Goal: Information Seeking & Learning: Check status

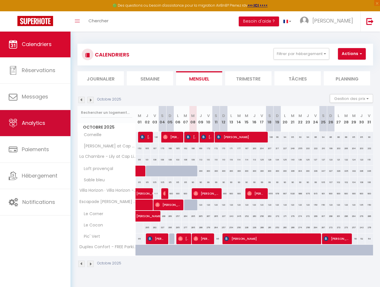
click at [37, 125] on span "Analytics" at bounding box center [33, 122] width 23 height 7
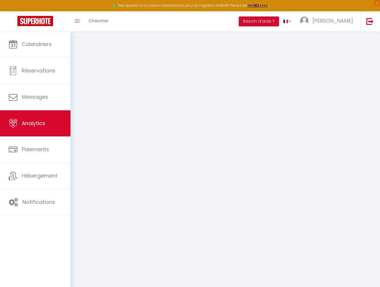
select select "2025"
select select "10"
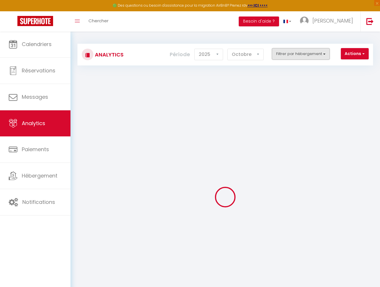
click at [309, 52] on button "Filtrer par hébergement" at bounding box center [301, 54] width 58 height 12
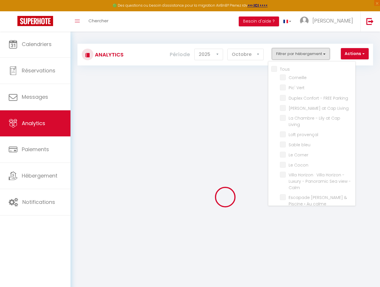
checkbox input "false"
checkbox Vert "false"
checkbox Parking "false"
checkbox Living "false"
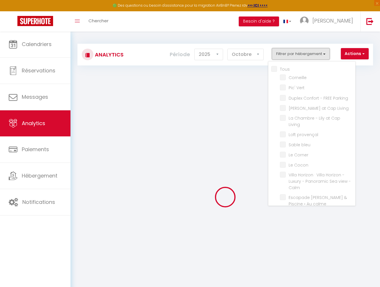
checkbox Living "false"
checkbox provençal "false"
checkbox bleu "false"
checkbox Corner "false"
checkbox Cocon "false"
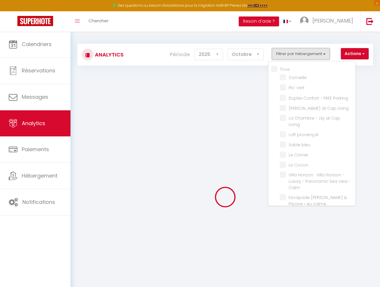
checkbox Calm "false"
checkbox calme "false"
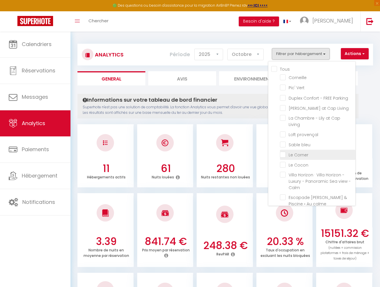
click at [284, 152] on Corner "checkbox" at bounding box center [317, 155] width 75 height 6
checkbox Corner "true"
checkbox input "false"
checkbox Vert "false"
checkbox Parking "false"
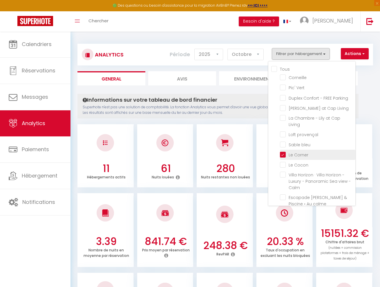
checkbox Living "false"
checkbox provençal "false"
checkbox bleu "false"
checkbox Cocon "false"
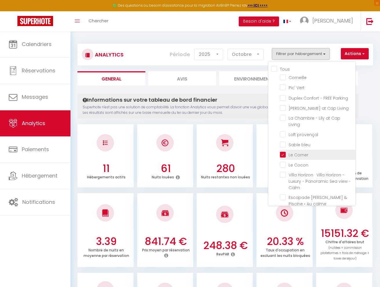
checkbox Calm "false"
checkbox calme "false"
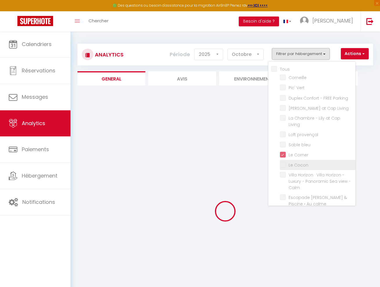
checkbox input "false"
checkbox Vert "false"
checkbox Parking "false"
checkbox Living "false"
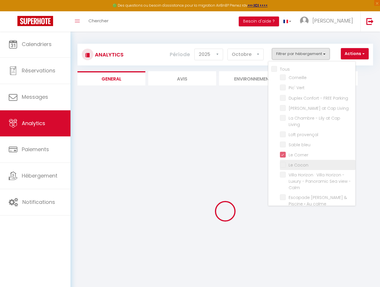
checkbox provençal "false"
checkbox bleu "false"
checkbox Cocon "false"
checkbox Calm "false"
checkbox calme "false"
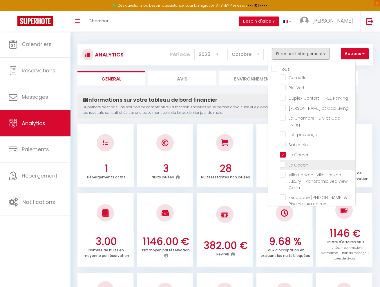
click at [285, 162] on label "Le Cocon" at bounding box center [296, 165] width 23 height 6
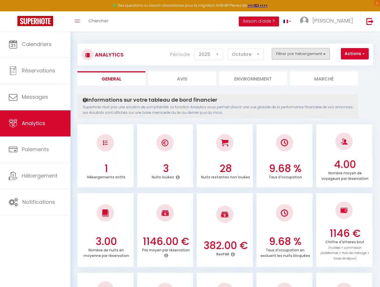
click at [292, 53] on button "Filtrer par hébergement" at bounding box center [301, 54] width 58 height 12
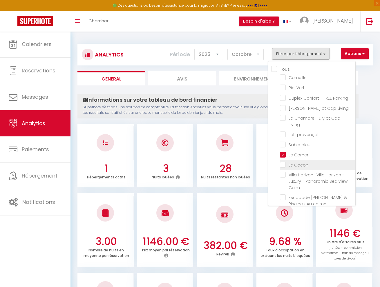
click at [285, 162] on Cocon "checkbox" at bounding box center [317, 165] width 75 height 6
checkbox Cocon "true"
checkbox input "false"
checkbox Vert "false"
checkbox Parking "false"
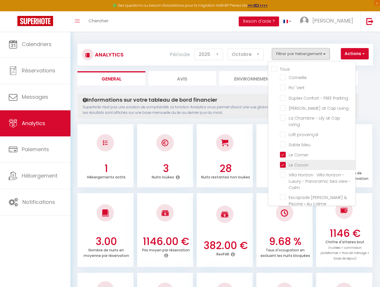
checkbox Living "false"
checkbox provençal "false"
checkbox bleu "false"
checkbox Calm "false"
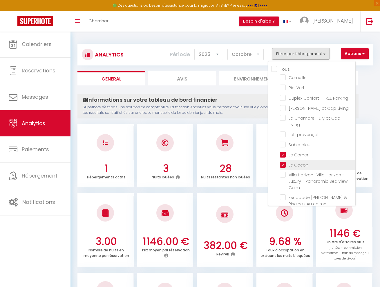
checkbox calme "false"
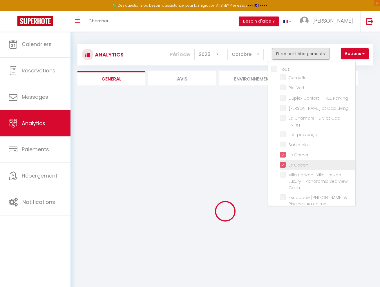
checkbox input "false"
checkbox Vert "false"
checkbox Parking "false"
checkbox Living "false"
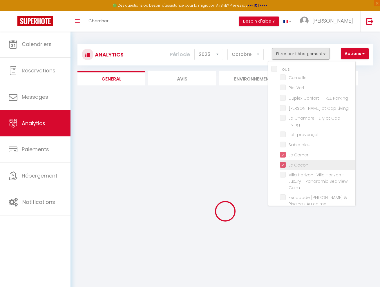
checkbox provençal "false"
checkbox bleu "false"
checkbox Calm "false"
checkbox calme "false"
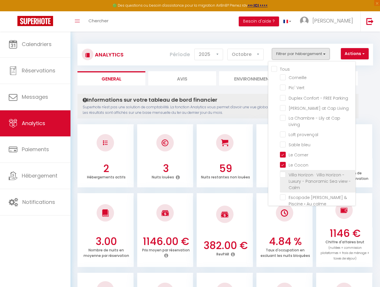
click at [283, 172] on Calm "checkbox" at bounding box center [317, 175] width 75 height 6
checkbox Calm "true"
checkbox input "false"
checkbox Vert "false"
checkbox Parking "false"
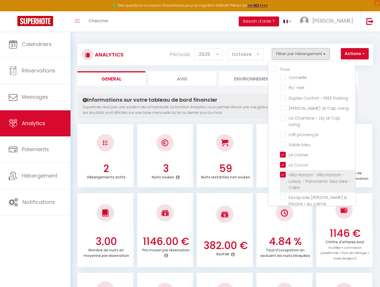
checkbox Living "false"
checkbox provençal "false"
checkbox bleu "false"
checkbox calme "false"
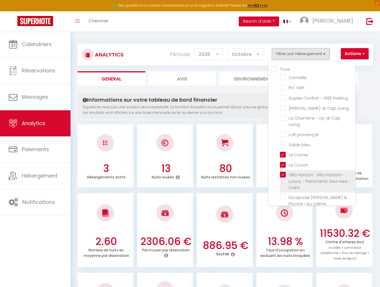
checkbox input "false"
checkbox Vert "false"
checkbox Parking "false"
checkbox Living "false"
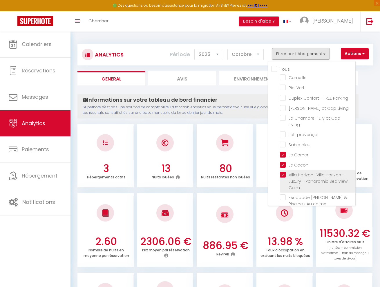
checkbox provençal "false"
checkbox bleu "false"
checkbox calme "false"
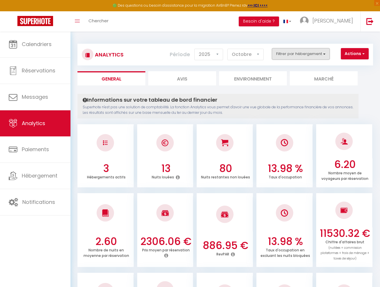
click at [309, 52] on button "Filtrer par hébergement" at bounding box center [301, 54] width 58 height 12
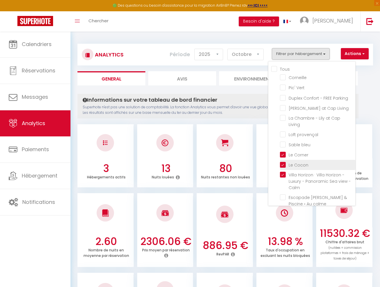
click at [286, 162] on Cocon "checkbox" at bounding box center [317, 165] width 75 height 6
checkbox Cocon "false"
checkbox input "false"
checkbox Vert "false"
checkbox Parking "false"
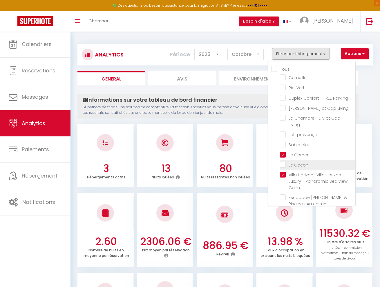
checkbox Living "false"
checkbox provençal "false"
checkbox bleu "false"
checkbox calme "false"
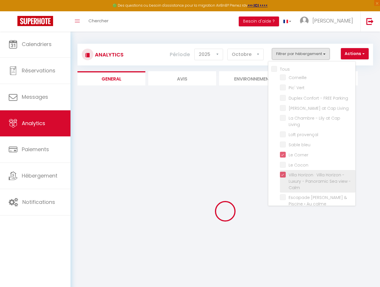
checkbox input "false"
checkbox Vert "false"
checkbox Parking "false"
checkbox Living "false"
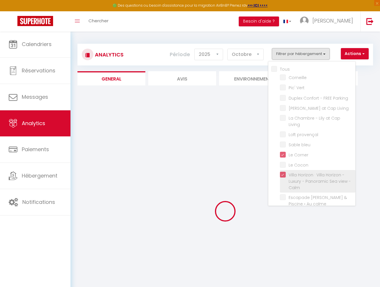
checkbox provençal "false"
checkbox bleu "false"
checkbox calme "false"
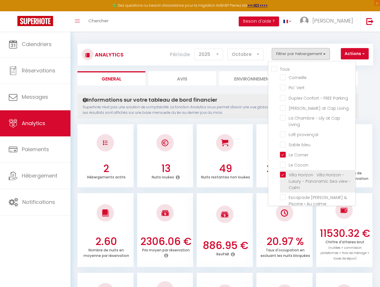
click at [284, 172] on Calm "checkbox" at bounding box center [317, 175] width 75 height 6
checkbox Calm "false"
checkbox input "false"
checkbox Vert "false"
checkbox Parking "false"
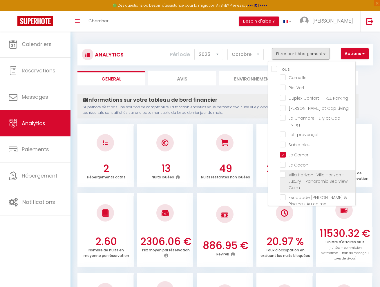
checkbox Living "false"
checkbox provençal "false"
checkbox bleu "false"
checkbox calme "false"
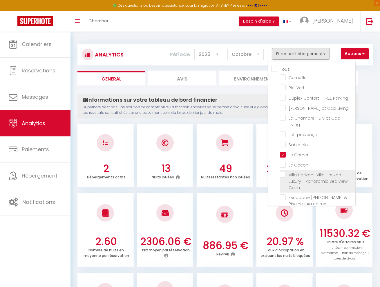
checkbox input "false"
checkbox Vert "false"
checkbox Parking "false"
checkbox Living "false"
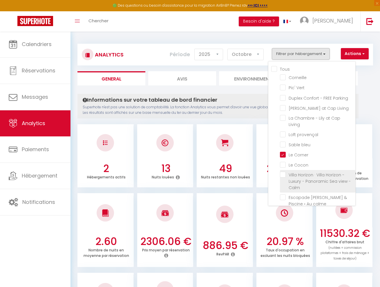
checkbox provençal "false"
checkbox bleu "false"
checkbox calme "false"
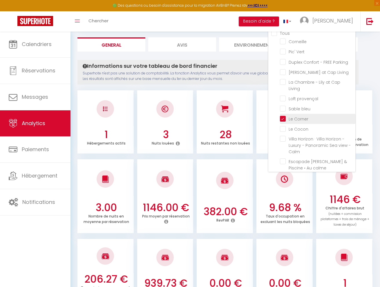
scroll to position [2, 0]
click at [285, 116] on Corner "checkbox" at bounding box center [317, 119] width 75 height 6
checkbox Corner "false"
checkbox input "false"
checkbox Vert "false"
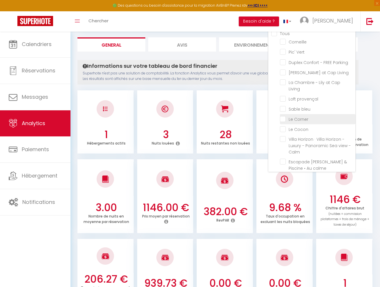
checkbox Parking "false"
checkbox Living "false"
checkbox provençal "false"
checkbox bleu "false"
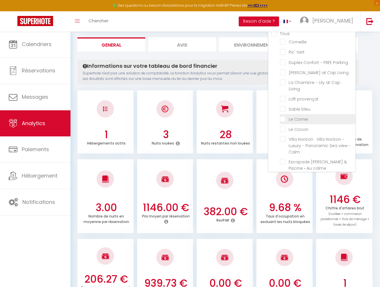
checkbox calme "false"
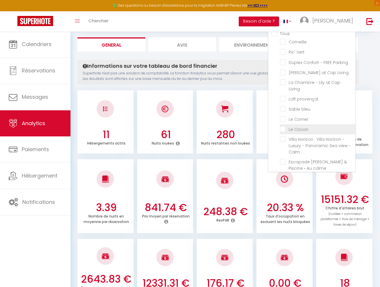
checkbox input "false"
checkbox Vert "false"
checkbox Parking "false"
checkbox Living "false"
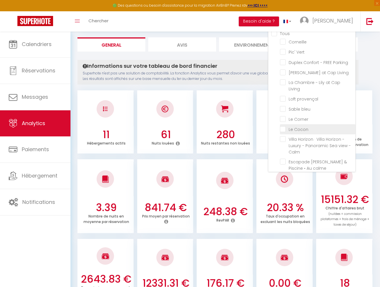
checkbox provençal "false"
checkbox bleu "false"
checkbox calme "false"
click at [284, 126] on Cocon "checkbox" at bounding box center [317, 129] width 75 height 6
checkbox Cocon "true"
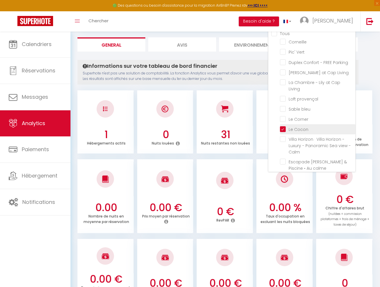
checkbox input "false"
checkbox Vert "false"
checkbox Parking "false"
checkbox Living "false"
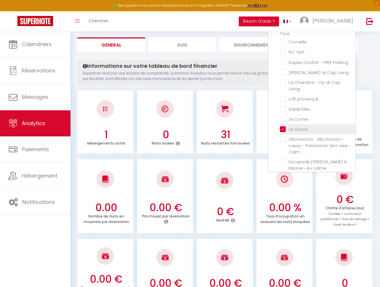
checkbox provençal "false"
checkbox bleu "false"
checkbox calme "false"
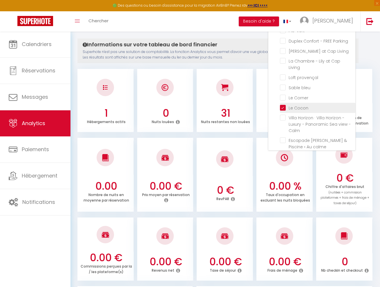
click at [285, 105] on Cocon "checkbox" at bounding box center [317, 108] width 75 height 6
checkbox Cocon "false"
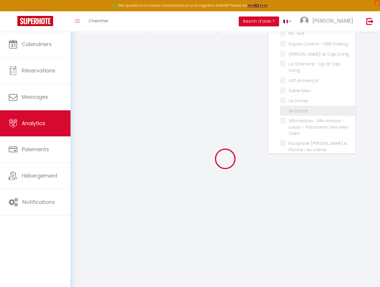
checkbox input "false"
checkbox Vert "false"
checkbox Parking "false"
checkbox Living "false"
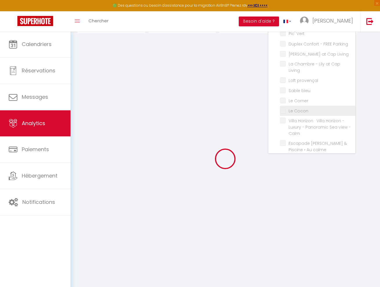
checkbox provençal "false"
checkbox bleu "false"
checkbox calme "false"
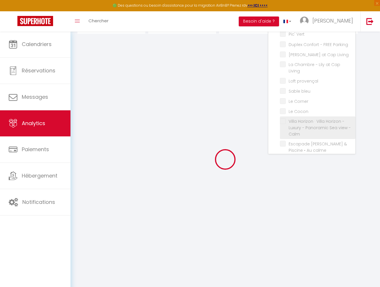
checkbox input "false"
checkbox Vert "false"
checkbox Parking "false"
checkbox Living "false"
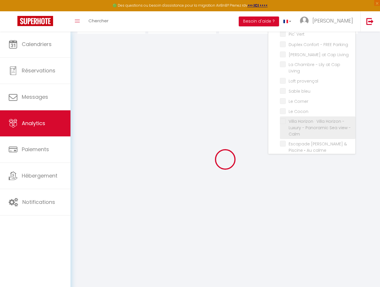
checkbox provençal "false"
checkbox bleu "false"
checkbox calme "false"
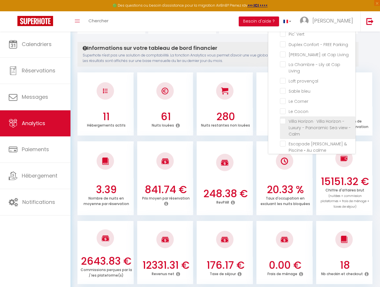
click at [283, 118] on Calm "checkbox" at bounding box center [317, 121] width 75 height 6
checkbox Calm "true"
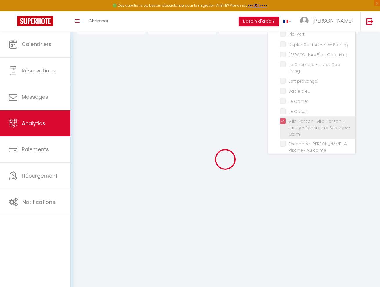
checkbox input "false"
checkbox Vert "false"
checkbox Parking "false"
checkbox Living "false"
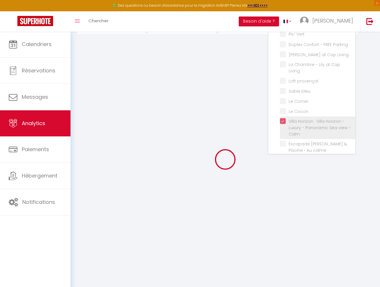
checkbox provençal "false"
checkbox bleu "false"
checkbox calme "false"
checkbox input "false"
checkbox Vert "false"
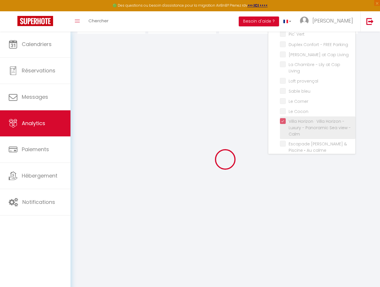
checkbox Parking "false"
checkbox Living "false"
checkbox provençal "false"
checkbox bleu "false"
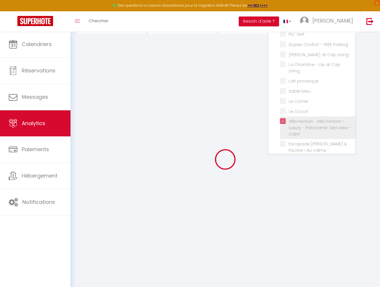
checkbox calme "false"
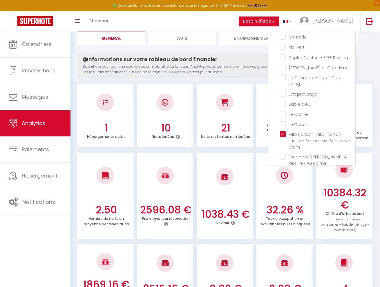
scroll to position [38, 0]
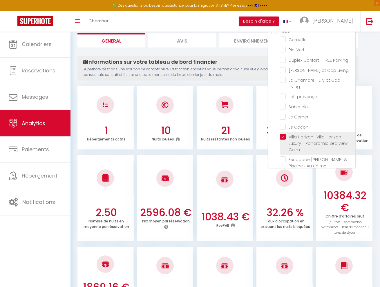
click at [280, 134] on Calm "checkbox" at bounding box center [317, 137] width 75 height 6
checkbox Calm "false"
checkbox input "false"
checkbox Vert "false"
checkbox Parking "false"
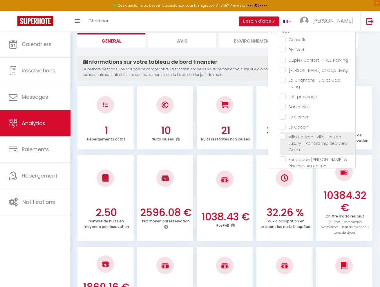
checkbox Living "false"
checkbox provençal "false"
checkbox bleu "false"
checkbox calme "false"
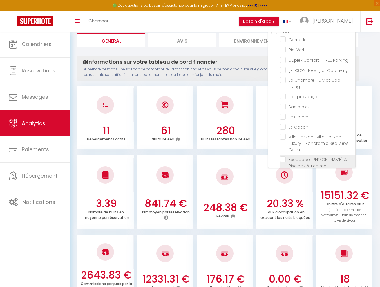
checkbox input "false"
checkbox Vert "false"
checkbox Parking "false"
checkbox Living "false"
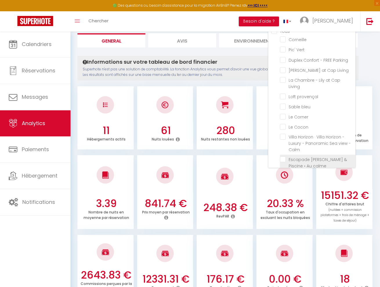
checkbox provençal "false"
checkbox bleu "false"
click at [282, 156] on calme "checkbox" at bounding box center [317, 159] width 75 height 6
checkbox calme "true"
checkbox input "false"
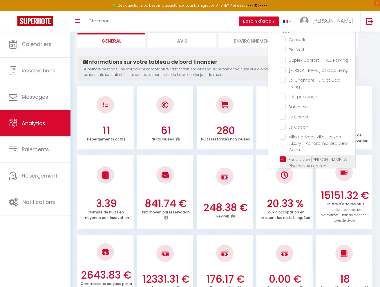
checkbox Vert "false"
checkbox Parking "false"
checkbox Living "false"
checkbox provençal "false"
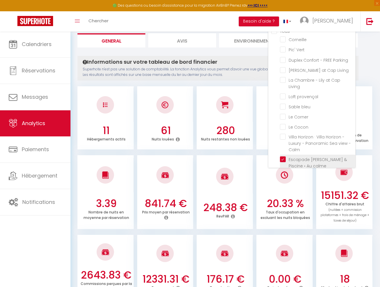
checkbox bleu "false"
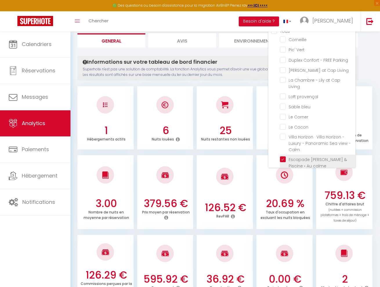
checkbox input "false"
checkbox Vert "false"
checkbox Parking "false"
checkbox Living "false"
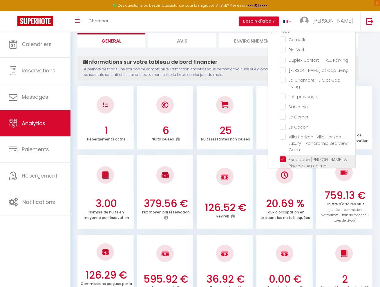
checkbox provençal "false"
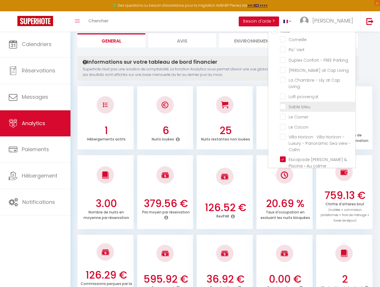
click at [285, 103] on bleu "checkbox" at bounding box center [317, 106] width 75 height 6
checkbox bleu "true"
checkbox input "false"
checkbox Vert "false"
checkbox Parking "false"
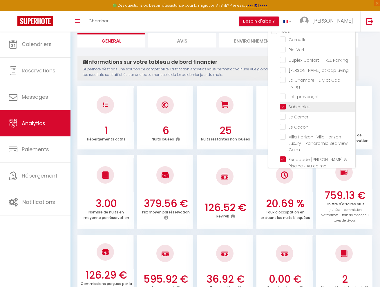
checkbox Living "false"
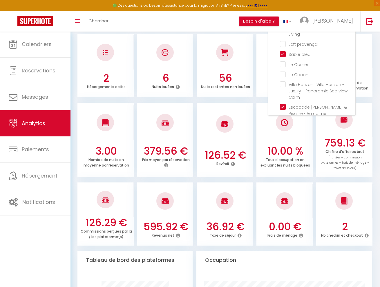
scroll to position [91, 0]
click at [282, 104] on calme "checkbox" at bounding box center [317, 107] width 75 height 6
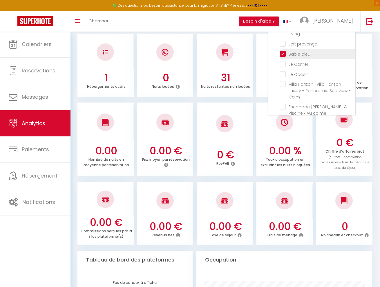
click at [284, 51] on bleu "checkbox" at bounding box center [317, 54] width 75 height 6
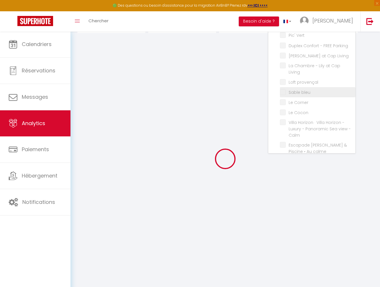
scroll to position [52, 0]
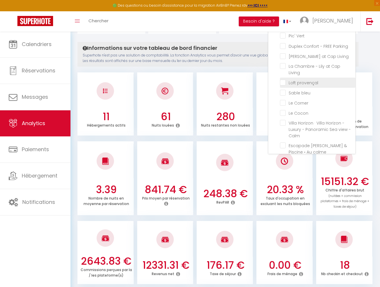
click at [284, 79] on provençal "checkbox" at bounding box center [317, 82] width 75 height 6
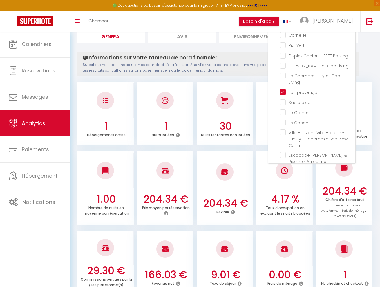
scroll to position [42, 0]
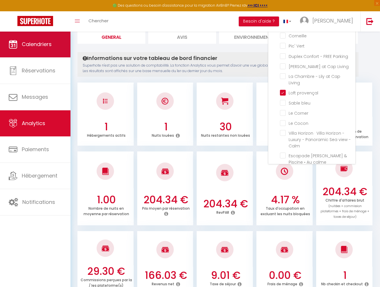
click at [35, 34] on link "Calendriers" at bounding box center [35, 44] width 70 height 26
